Goal: Transaction & Acquisition: Book appointment/travel/reservation

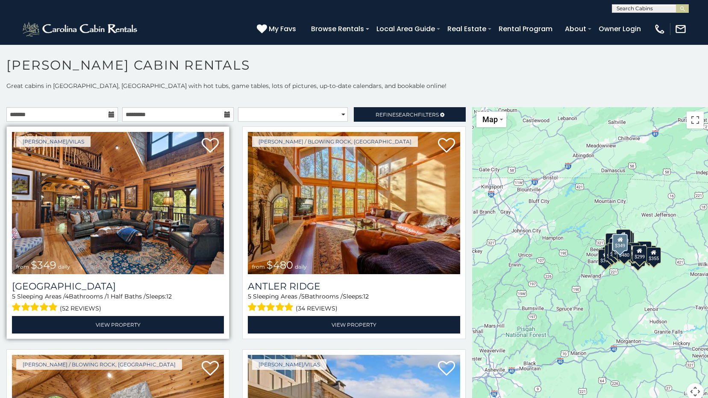
click at [170, 192] on img at bounding box center [118, 203] width 212 height 142
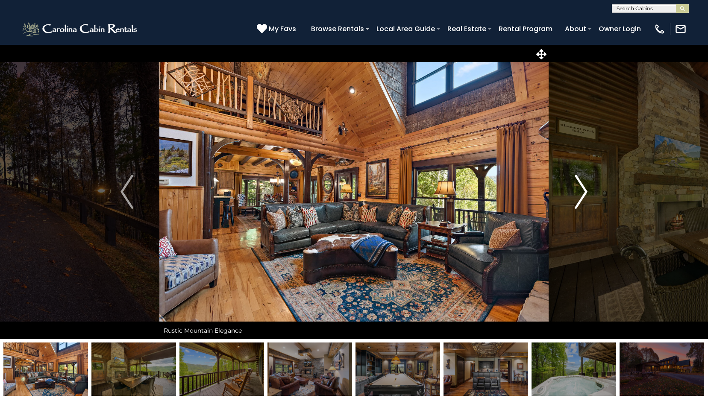
click at [582, 190] on img "Next" at bounding box center [581, 192] width 13 height 34
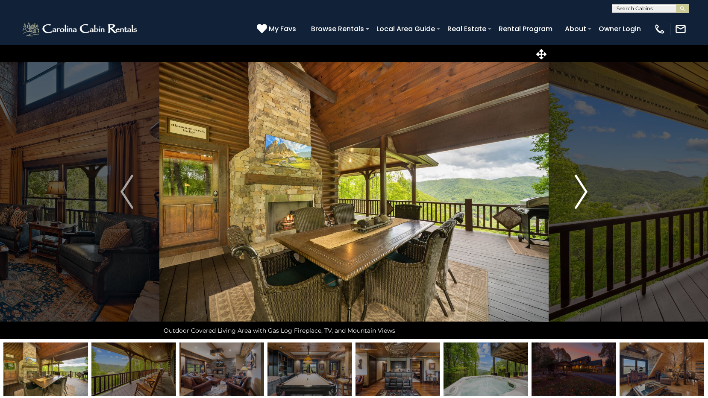
click at [582, 190] on img "Next" at bounding box center [581, 192] width 13 height 34
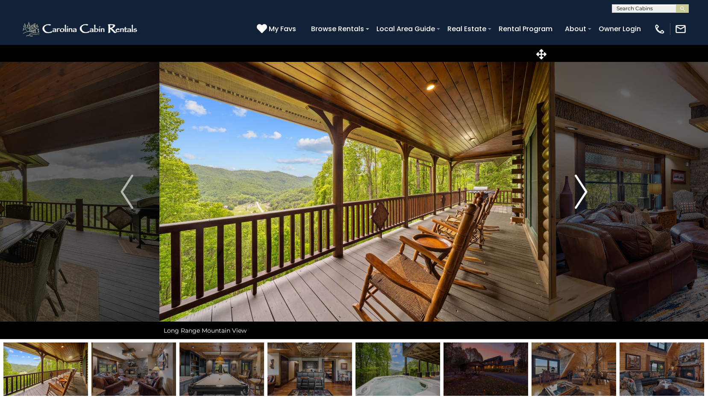
click at [582, 190] on img "Next" at bounding box center [581, 192] width 13 height 34
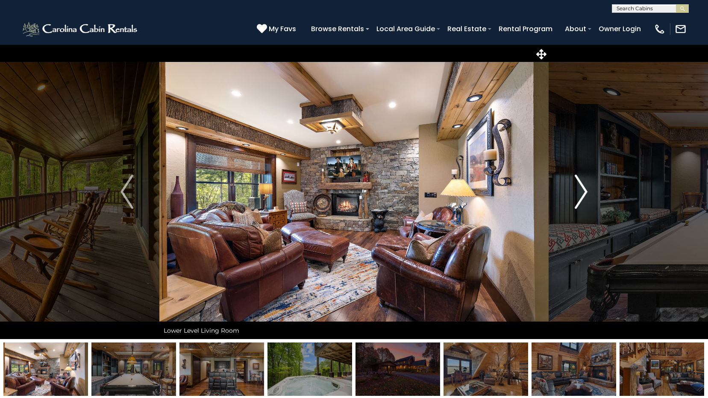
click at [582, 190] on img "Next" at bounding box center [581, 192] width 13 height 34
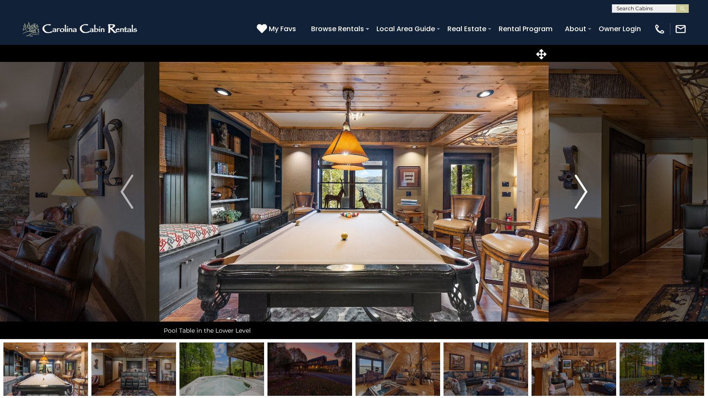
click at [582, 190] on img "Next" at bounding box center [581, 192] width 13 height 34
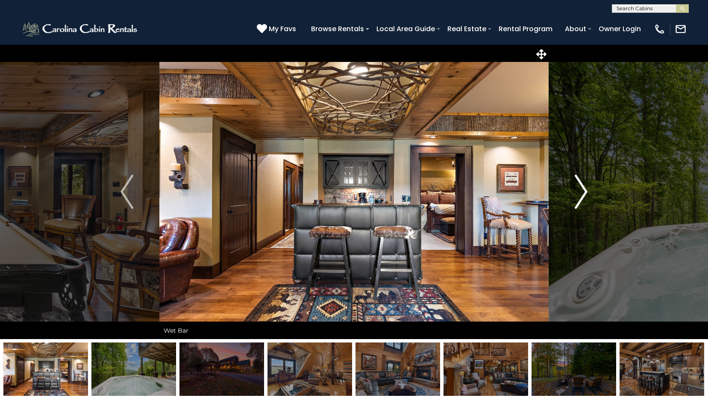
click at [582, 190] on img "Next" at bounding box center [581, 192] width 13 height 34
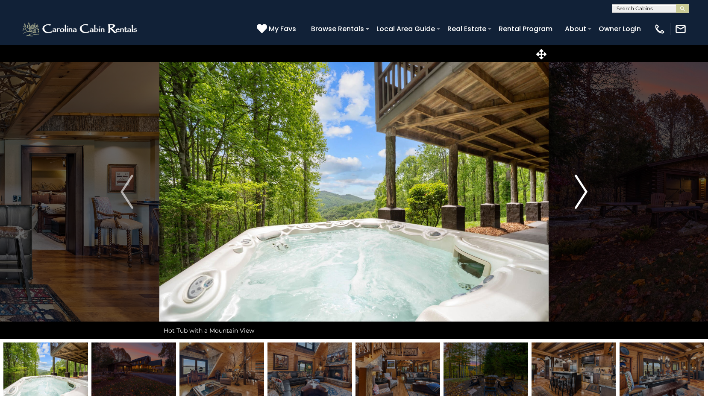
click at [582, 190] on img "Next" at bounding box center [581, 192] width 13 height 34
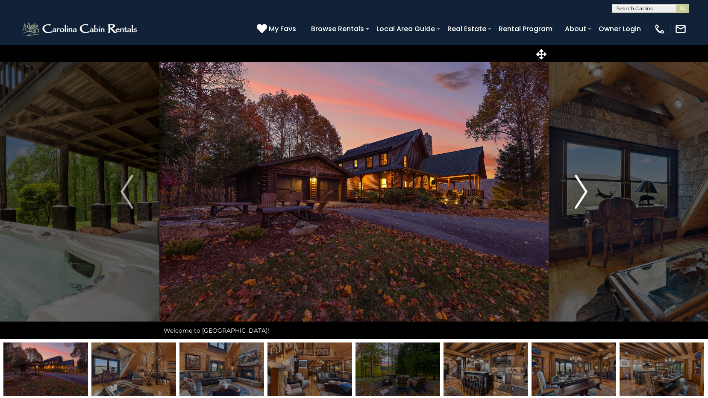
click at [582, 190] on img "Next" at bounding box center [581, 192] width 13 height 34
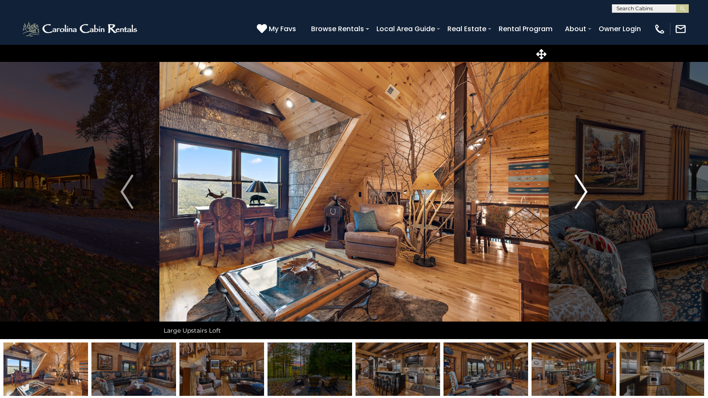
click at [583, 188] on img "Next" at bounding box center [581, 192] width 13 height 34
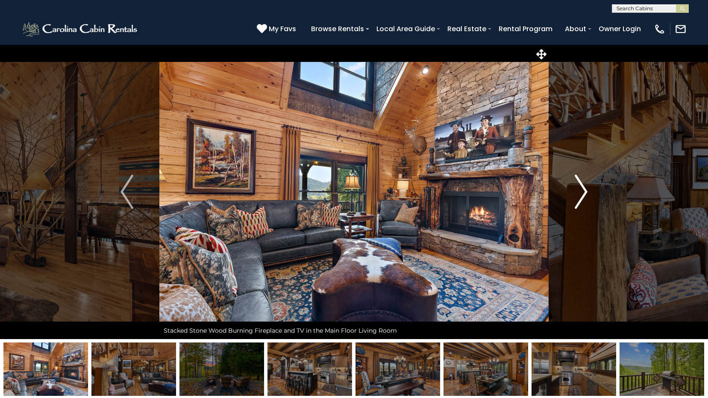
click at [583, 188] on img "Next" at bounding box center [581, 192] width 13 height 34
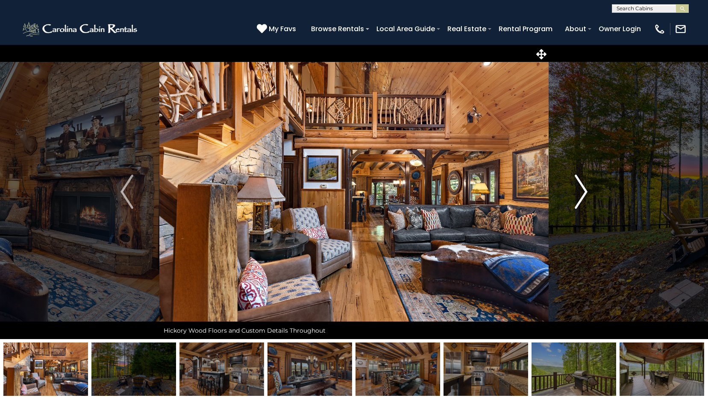
click at [583, 188] on img "Next" at bounding box center [581, 192] width 13 height 34
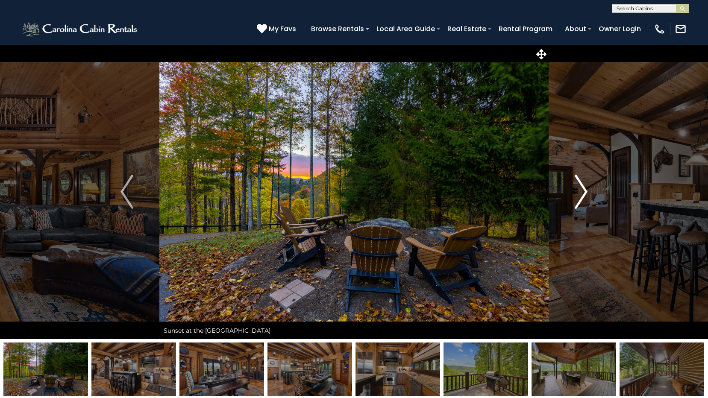
click at [581, 188] on img "Next" at bounding box center [581, 192] width 13 height 34
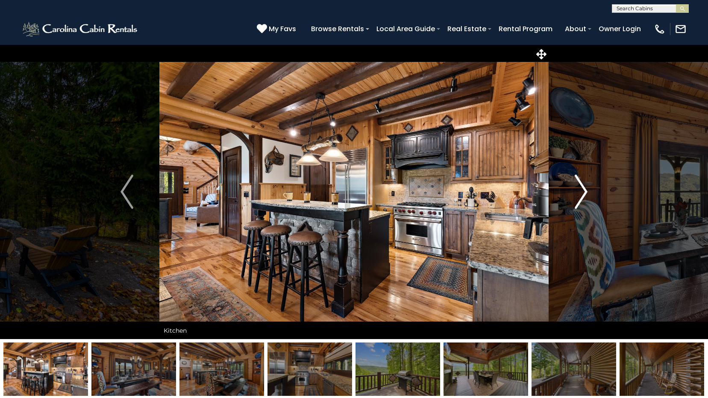
click at [584, 184] on img "Next" at bounding box center [581, 192] width 13 height 34
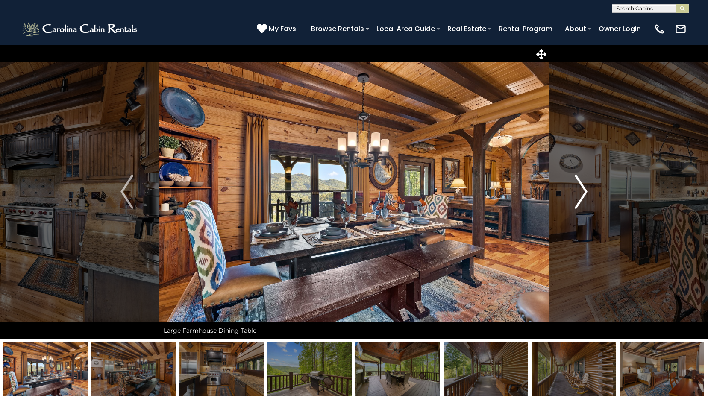
click at [580, 186] on img "Next" at bounding box center [581, 192] width 13 height 34
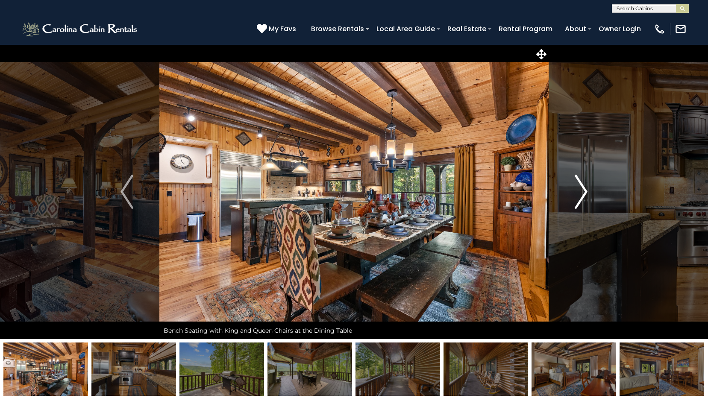
click at [580, 187] on img "Next" at bounding box center [581, 192] width 13 height 34
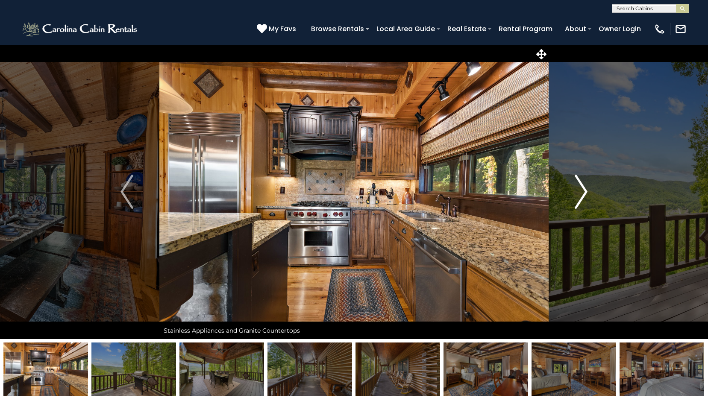
click at [579, 187] on img "Next" at bounding box center [581, 192] width 13 height 34
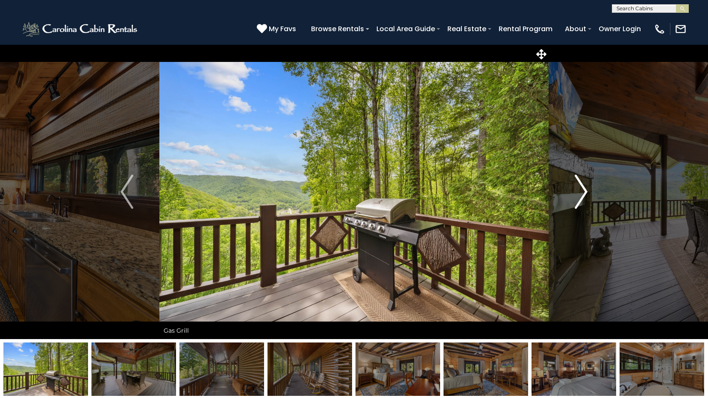
click at [579, 187] on img "Next" at bounding box center [581, 192] width 13 height 34
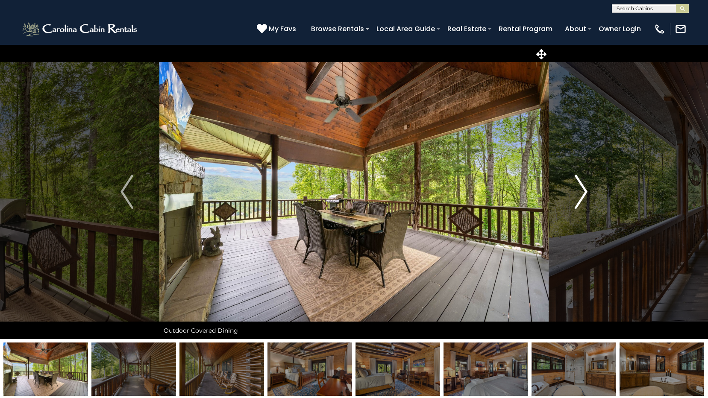
click at [579, 187] on img "Next" at bounding box center [581, 192] width 13 height 34
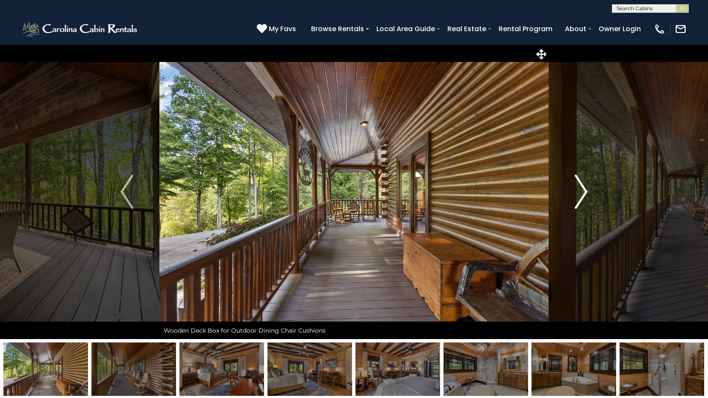
click at [579, 187] on img "Next" at bounding box center [581, 192] width 13 height 34
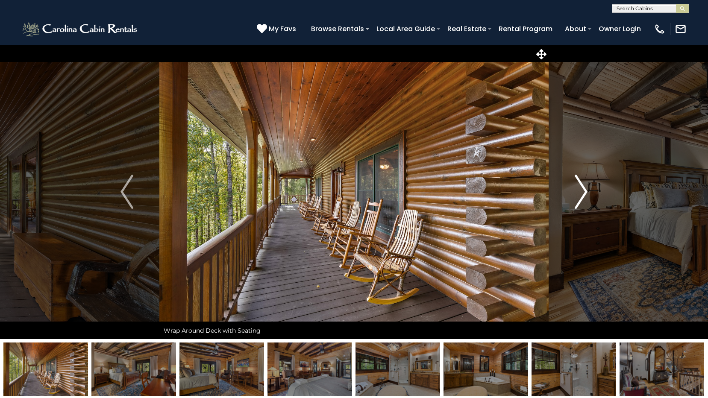
click at [579, 187] on img "Next" at bounding box center [581, 192] width 13 height 34
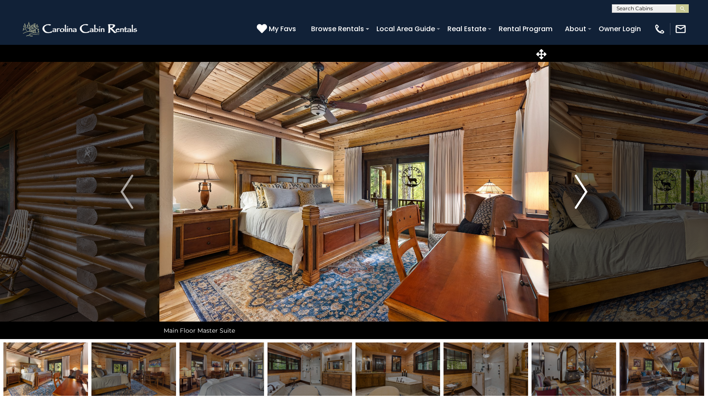
click at [579, 187] on img "Next" at bounding box center [581, 192] width 13 height 34
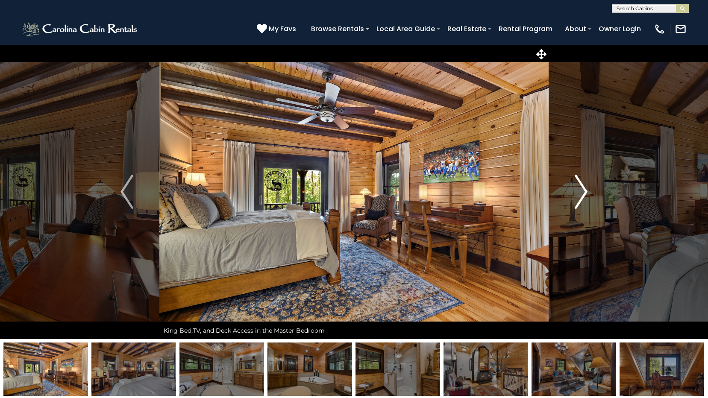
click at [582, 192] on img "Next" at bounding box center [581, 192] width 13 height 34
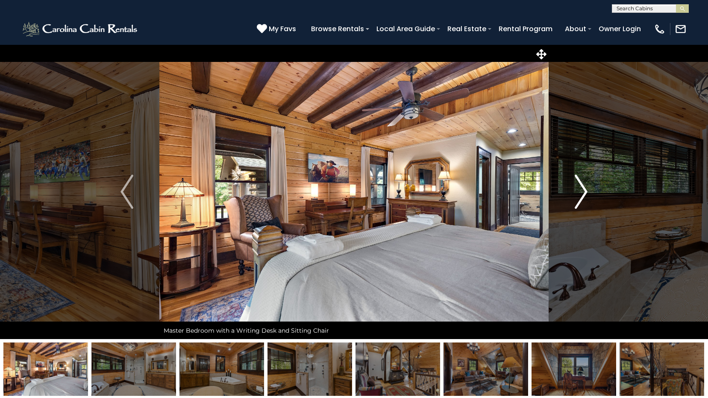
click at [582, 192] on img "Next" at bounding box center [581, 192] width 13 height 34
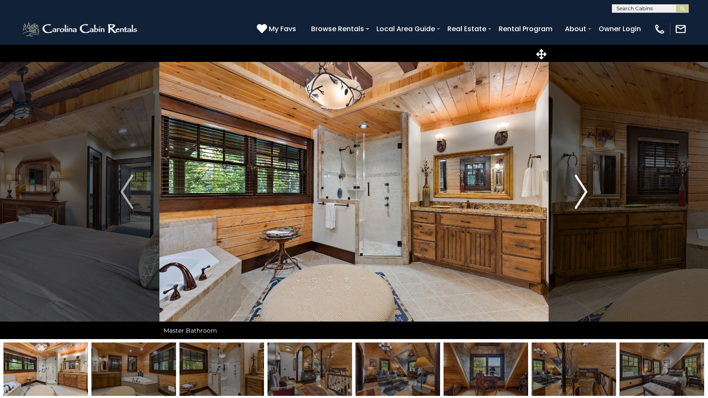
click at [582, 192] on img "Next" at bounding box center [581, 192] width 13 height 34
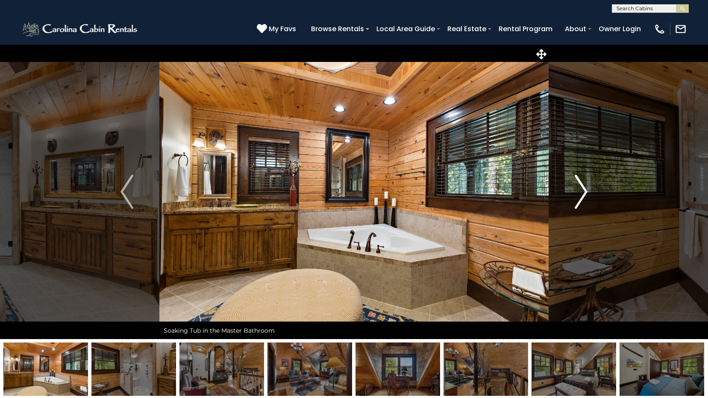
click at [582, 192] on img "Next" at bounding box center [581, 192] width 13 height 34
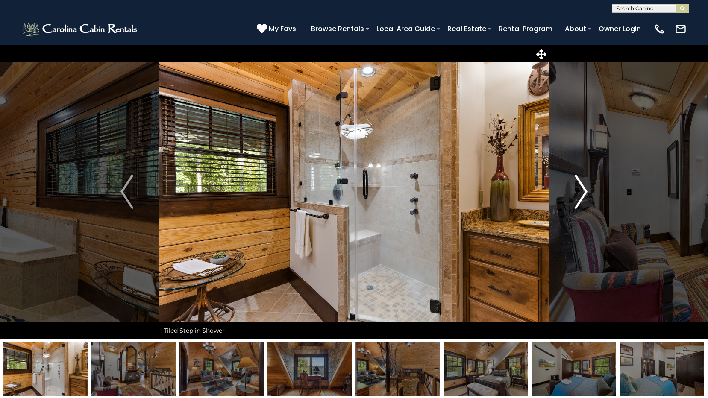
click at [582, 192] on img "Next" at bounding box center [581, 192] width 13 height 34
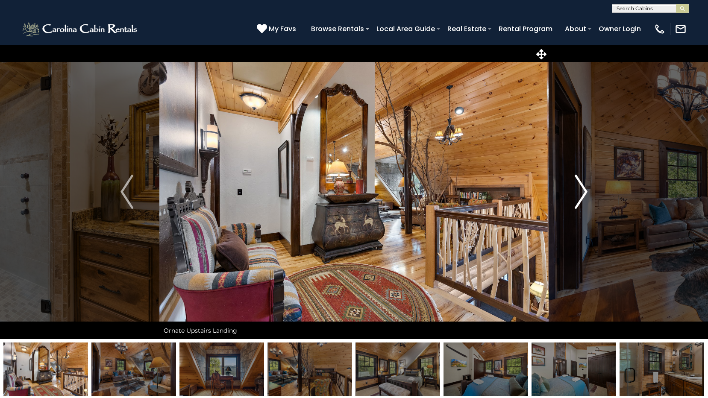
click at [582, 192] on img "Next" at bounding box center [581, 192] width 13 height 34
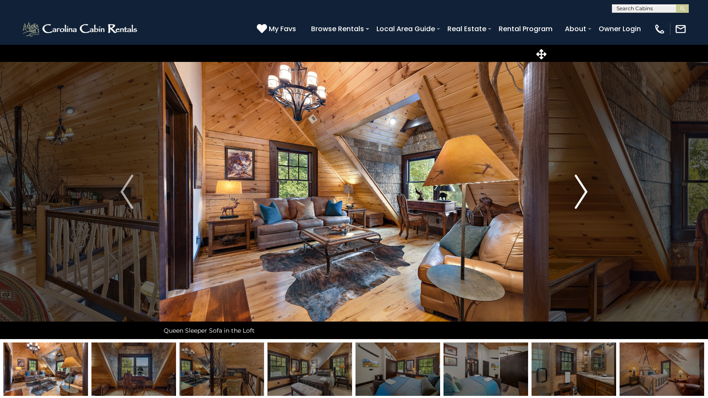
click at [582, 192] on img "Next" at bounding box center [581, 192] width 13 height 34
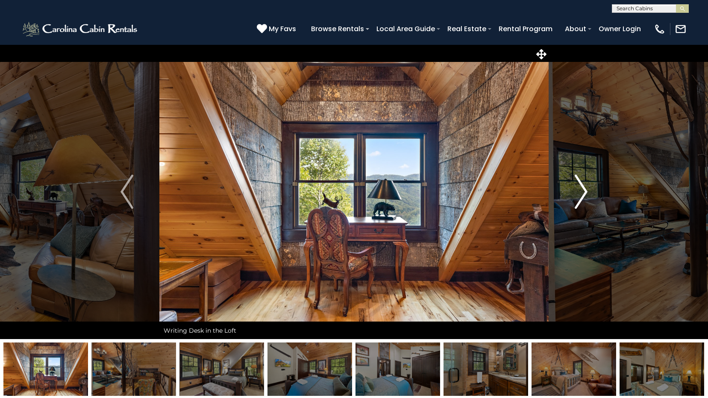
click at [582, 192] on img "Next" at bounding box center [581, 192] width 13 height 34
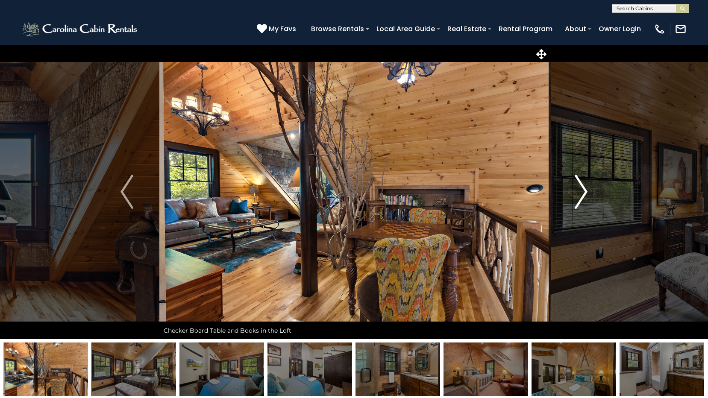
click at [582, 192] on img "Next" at bounding box center [581, 192] width 13 height 34
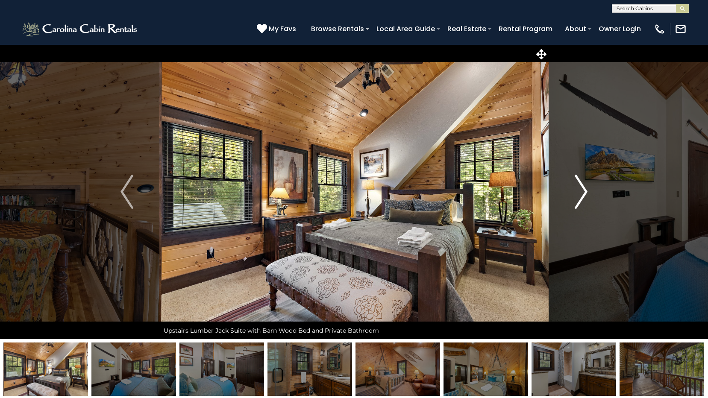
click at [582, 192] on img "Next" at bounding box center [581, 192] width 13 height 34
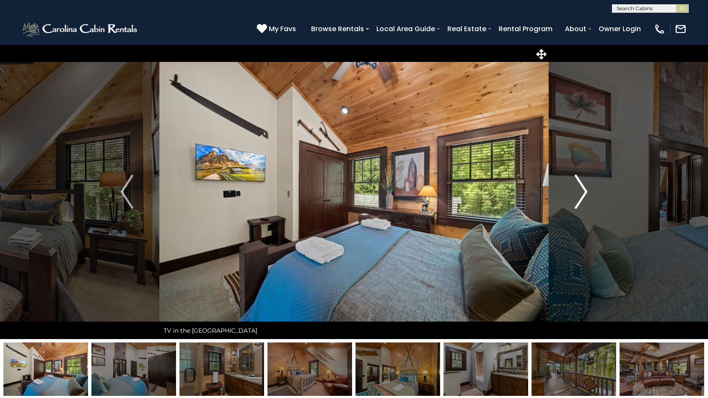
click at [582, 192] on img "Next" at bounding box center [581, 192] width 13 height 34
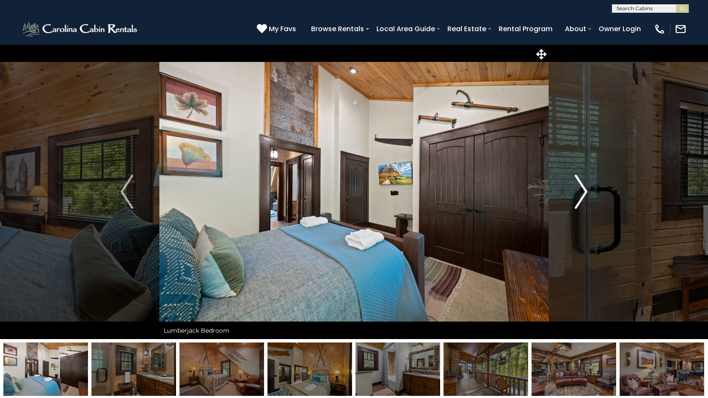
click at [582, 192] on img "Next" at bounding box center [581, 192] width 13 height 34
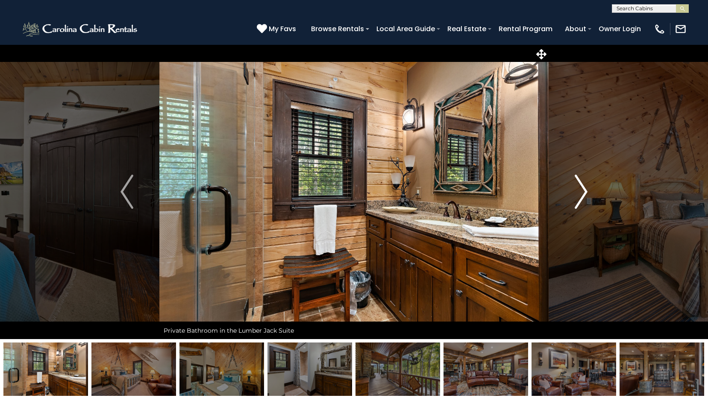
click at [582, 192] on img "Next" at bounding box center [581, 192] width 13 height 34
